Goal: Transaction & Acquisition: Purchase product/service

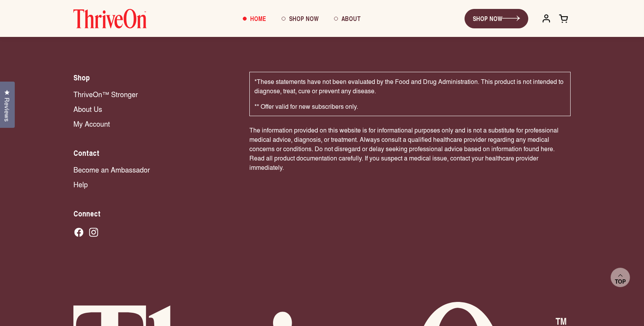
scroll to position [5379, 0]
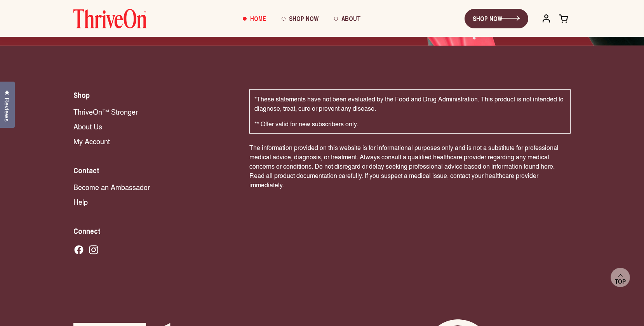
click at [97, 165] on h2 "Contact" at bounding box center [153, 170] width 160 height 11
click at [91, 165] on h2 "Contact" at bounding box center [153, 170] width 160 height 11
click at [353, 200] on div "*These statements have not been evaluated by the Food and Drug Administration. …" at bounding box center [409, 173] width 321 height 168
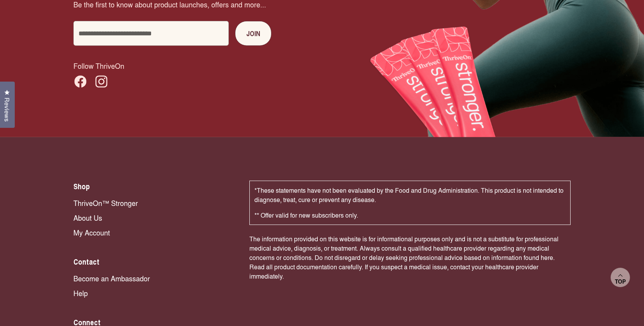
scroll to position [5321, 0]
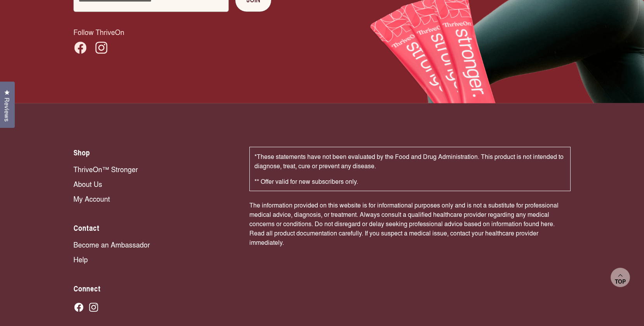
click at [80, 254] on link "Help" at bounding box center [153, 259] width 160 height 10
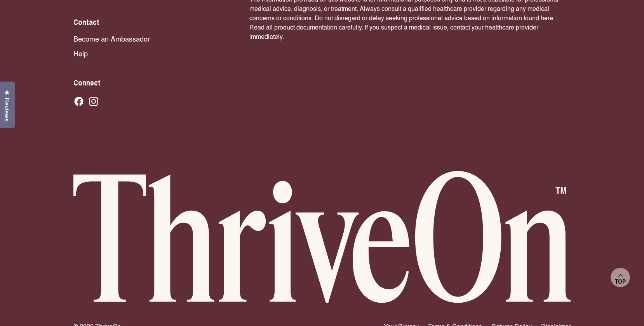
scroll to position [443, 0]
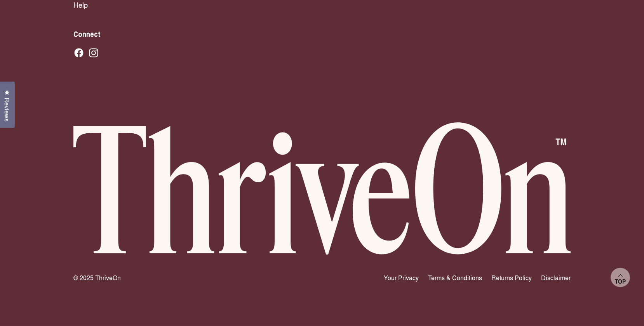
click at [506, 276] on link "Returns Policy" at bounding box center [511, 277] width 40 height 9
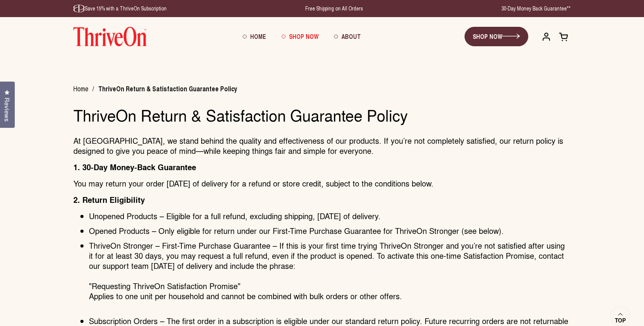
click at [294, 36] on span "Shop Now" at bounding box center [304, 36] width 30 height 9
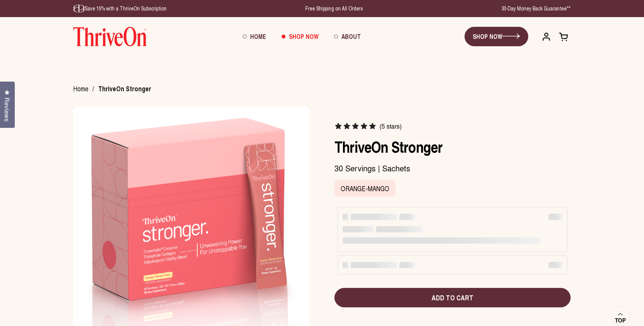
scroll to position [124, 0]
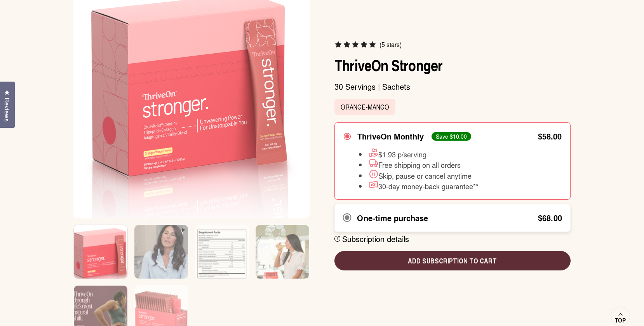
click at [345, 219] on circle at bounding box center [346, 217] width 5 height 5
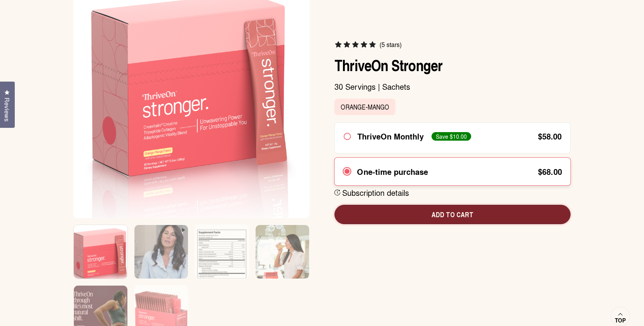
click at [435, 221] on button "Add to cart" at bounding box center [452, 214] width 236 height 19
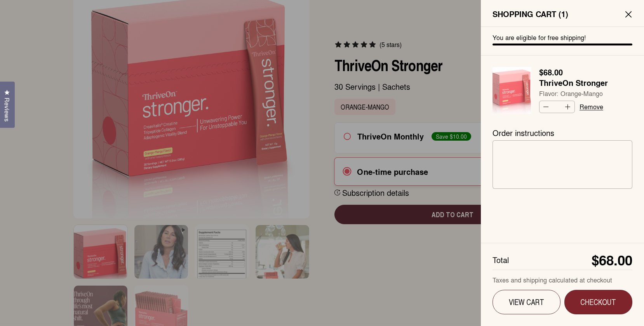
click at [602, 299] on span "Checkout" at bounding box center [598, 302] width 46 height 10
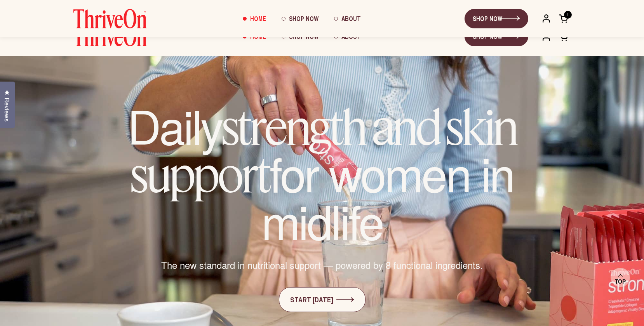
scroll to position [496, 0]
